Goal: Information Seeking & Learning: Learn about a topic

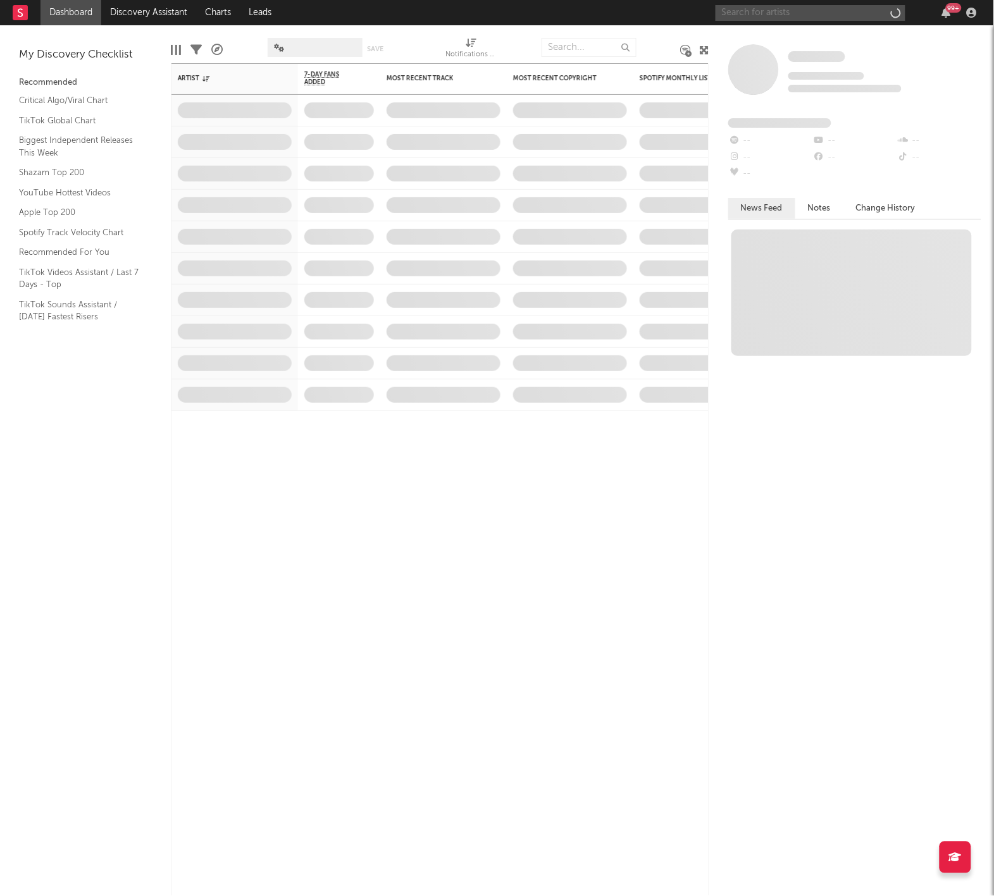
click at [727, 17] on input "text" at bounding box center [810, 13] width 190 height 16
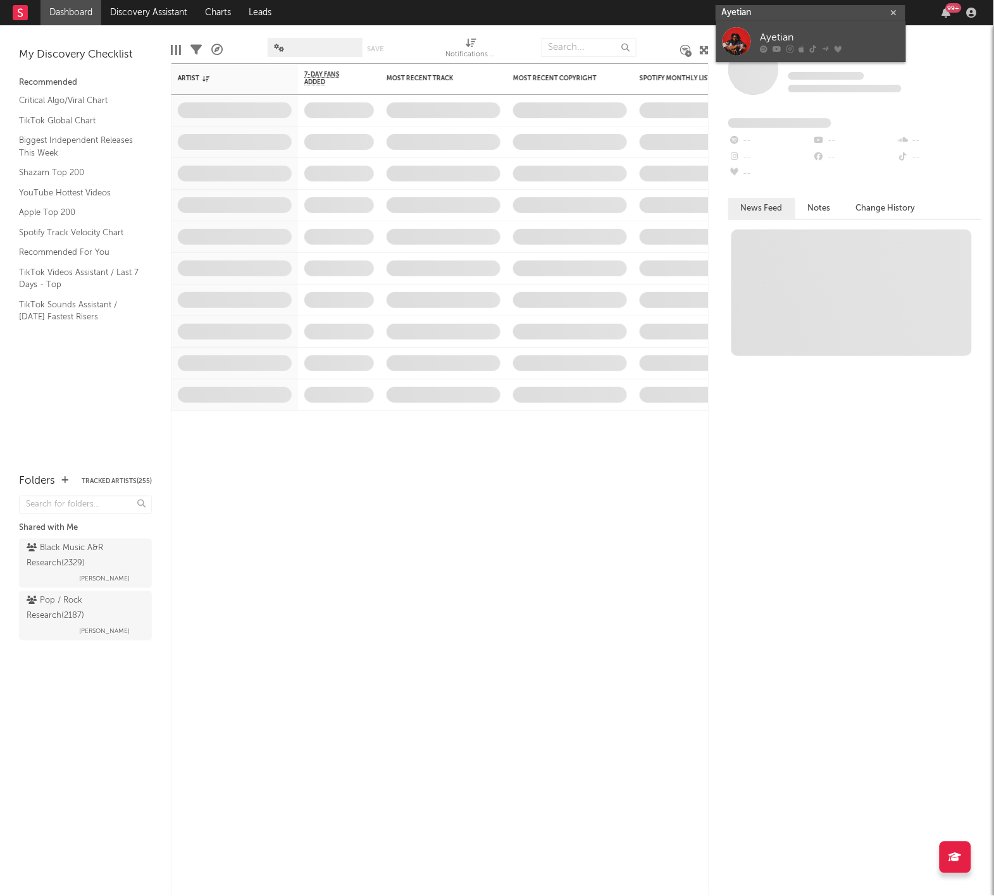
type input "Ayetian"
click at [756, 37] on link "Ayetian" at bounding box center [811, 41] width 190 height 41
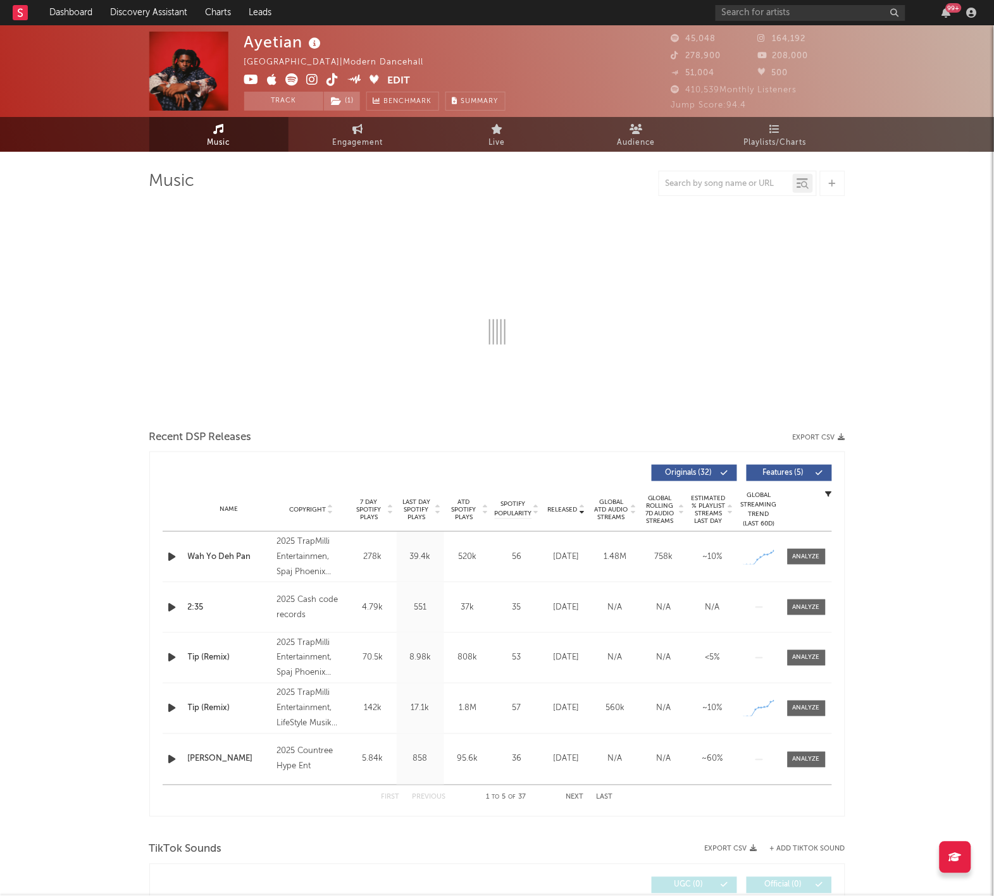
select select "6m"
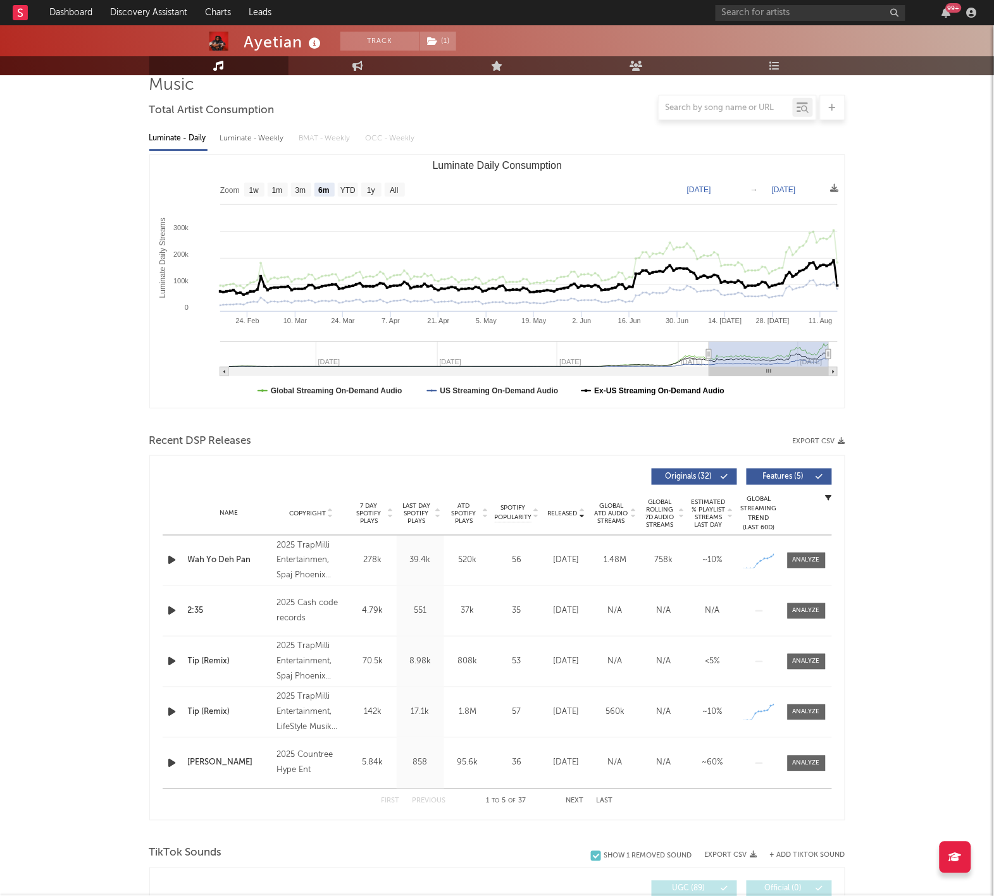
scroll to position [99, 0]
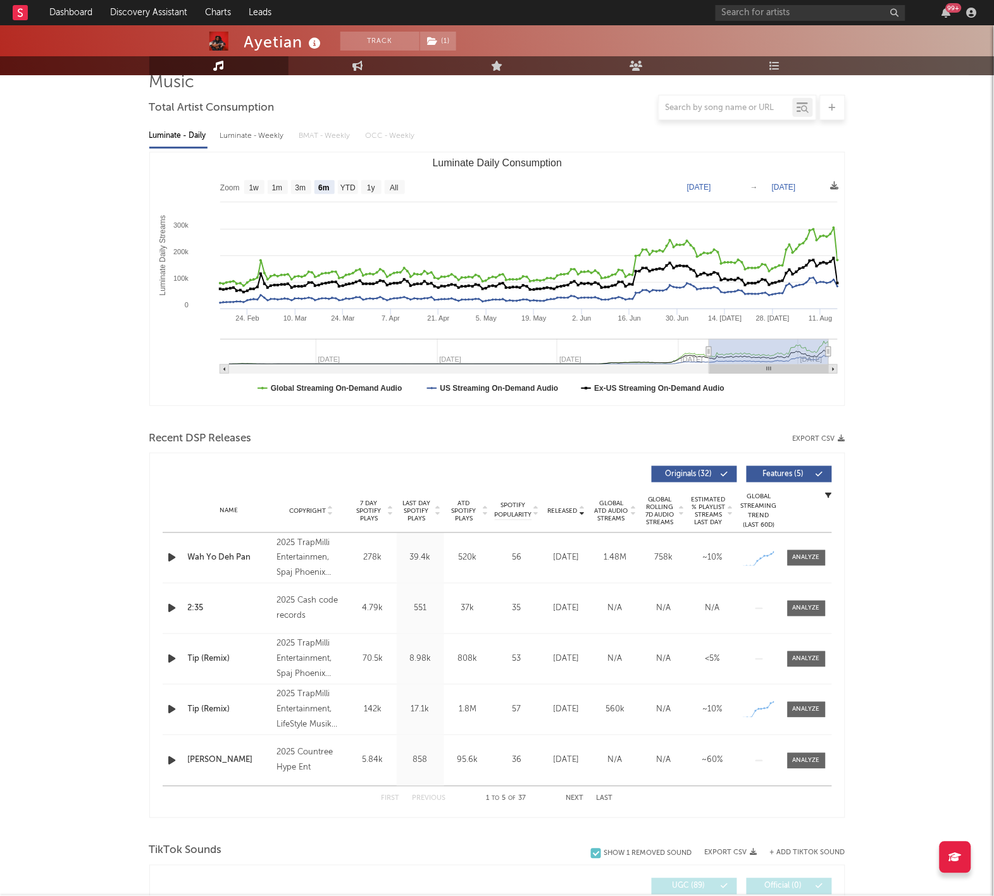
click at [169, 555] on icon "button" at bounding box center [172, 558] width 13 height 16
click at [169, 555] on icon "button" at bounding box center [172, 558] width 12 height 16
click at [760, 18] on input "text" at bounding box center [810, 13] width 190 height 16
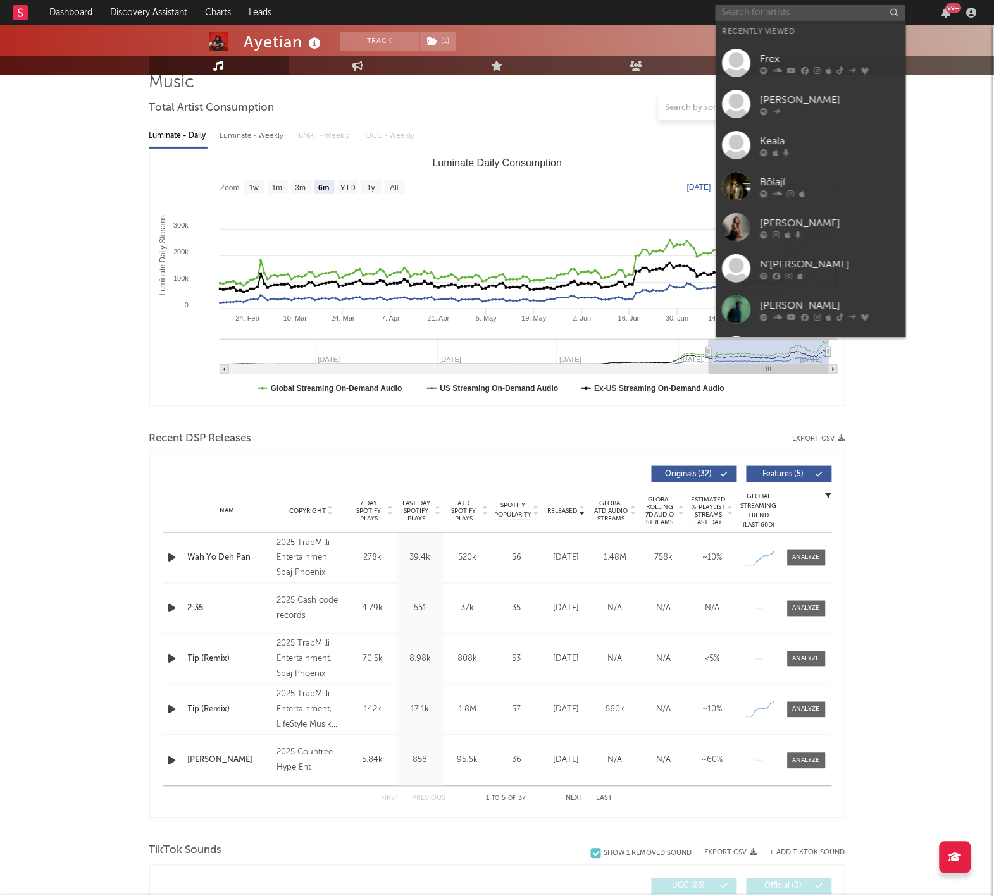
type input "O"
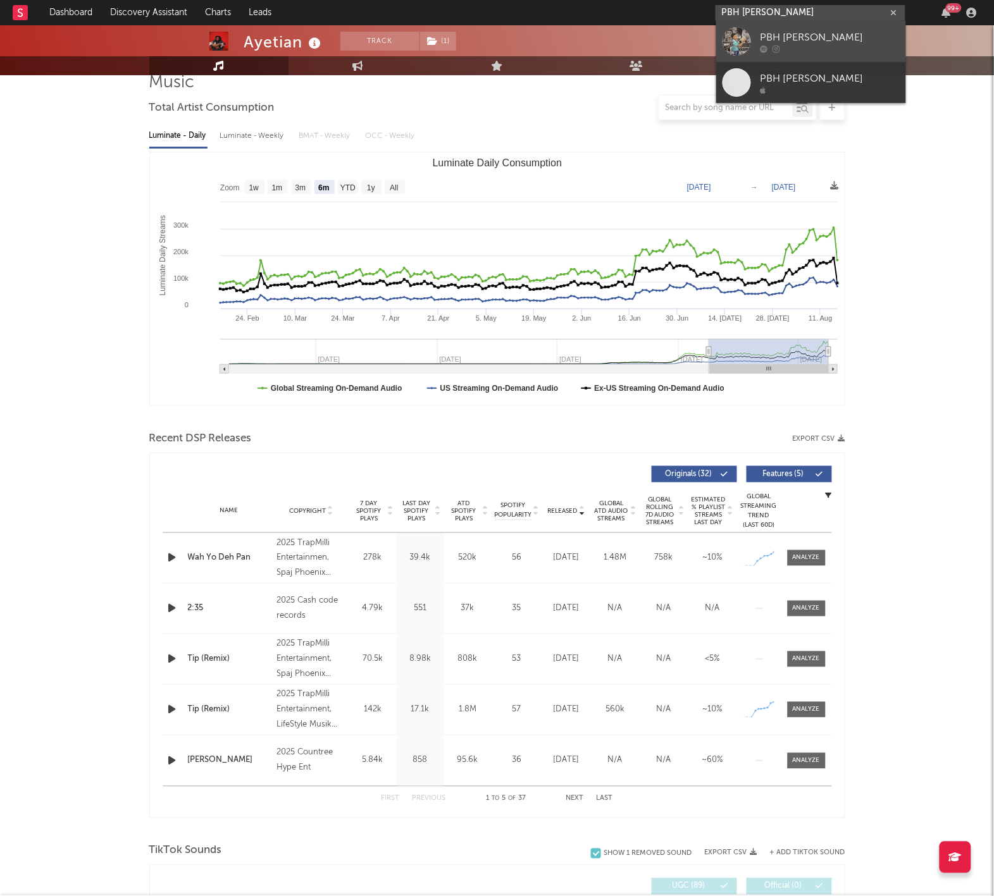
type input "PBH [PERSON_NAME]"
click at [799, 39] on div "PBH [PERSON_NAME]" at bounding box center [829, 37] width 139 height 15
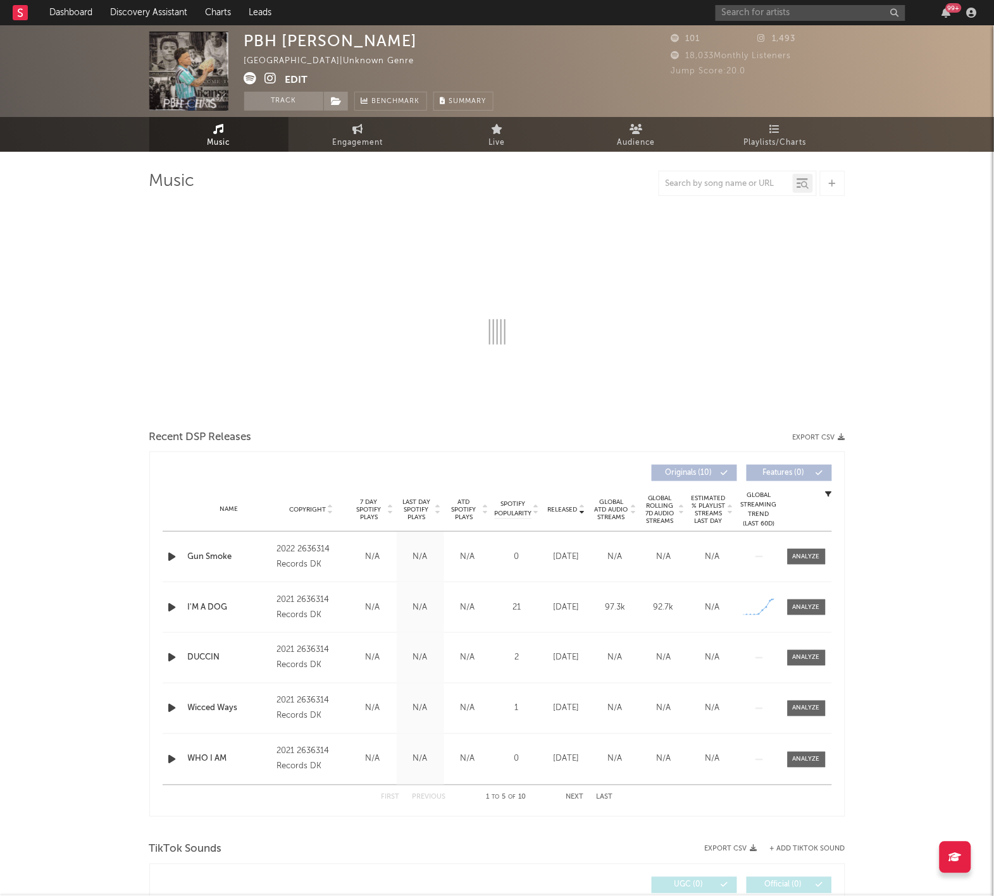
select select "1w"
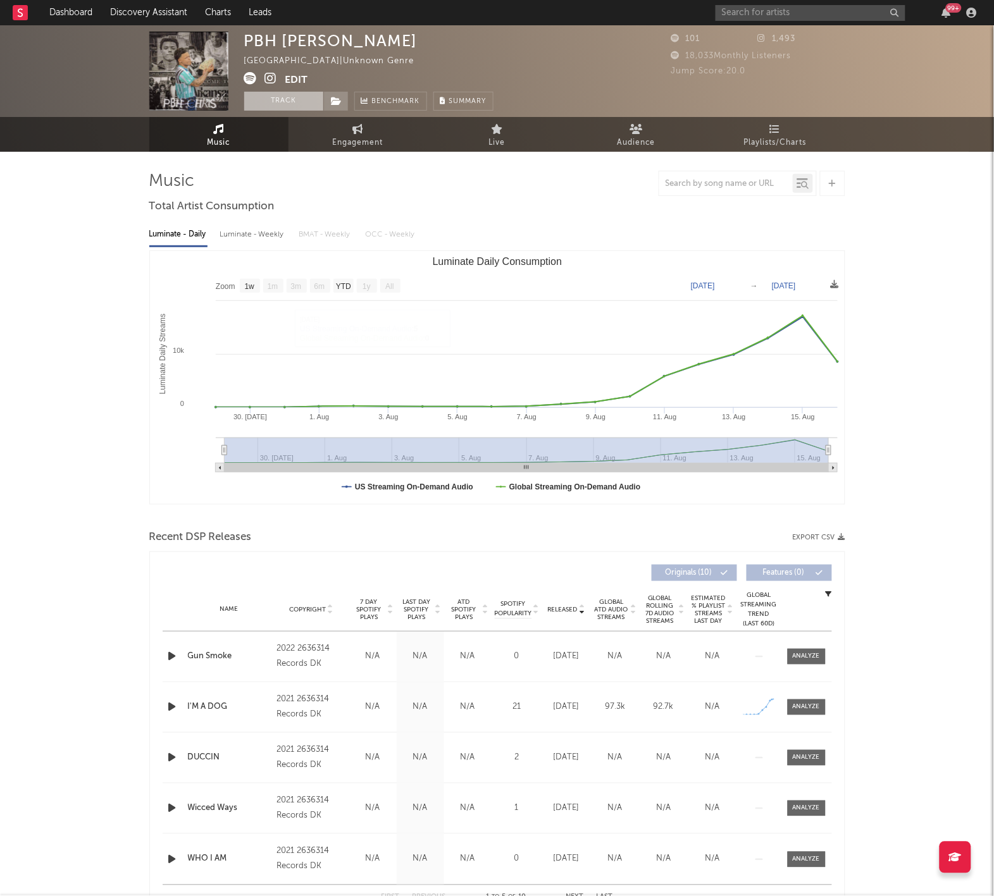
click at [296, 107] on button "Track" at bounding box center [283, 101] width 79 height 19
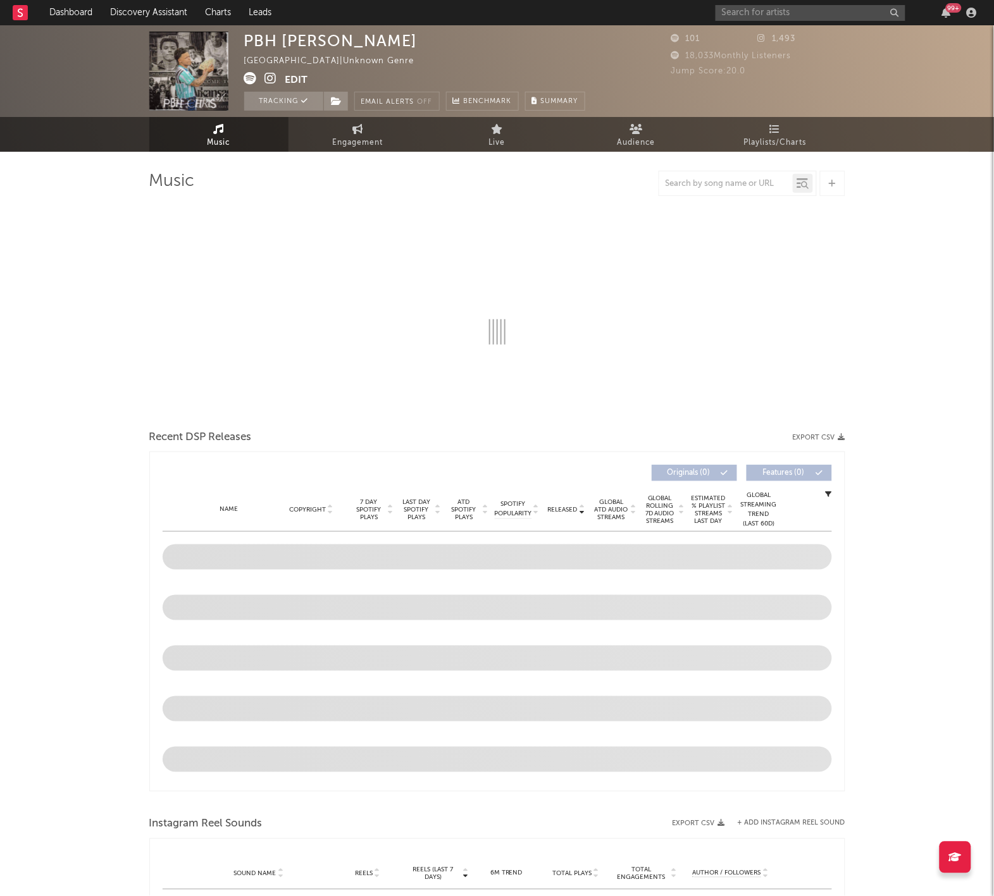
select select "1w"
